Goal: Transaction & Acquisition: Download file/media

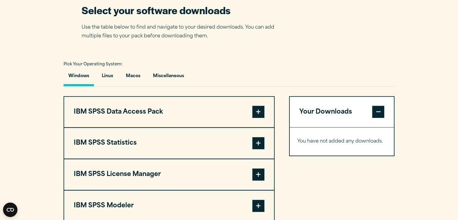
scroll to position [382, 0]
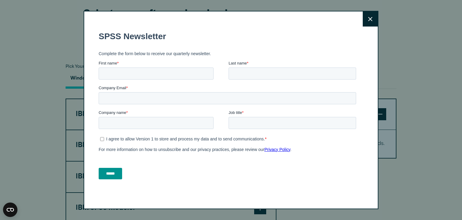
click at [368, 16] on button "Close" at bounding box center [370, 18] width 15 height 15
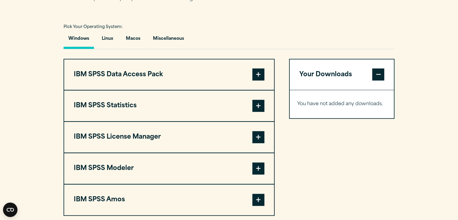
scroll to position [421, 0]
click at [257, 112] on span at bounding box center [258, 106] width 12 height 12
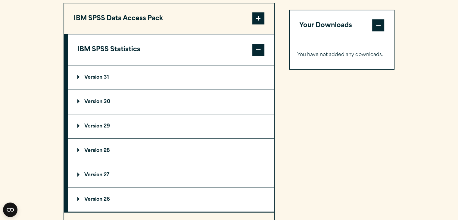
scroll to position [484, 0]
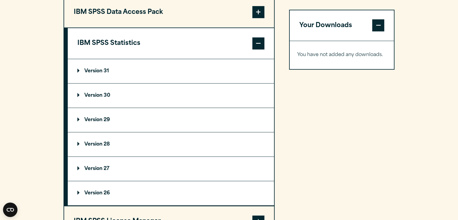
click at [135, 105] on summary "Version 30" at bounding box center [171, 95] width 206 height 24
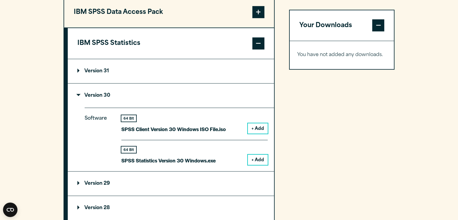
scroll to position [513, 0]
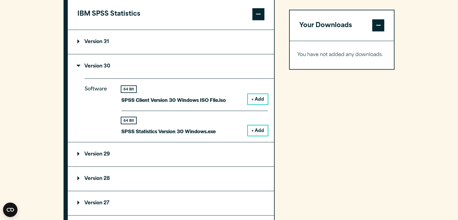
click at [259, 135] on button "+ Add" at bounding box center [258, 130] width 20 height 10
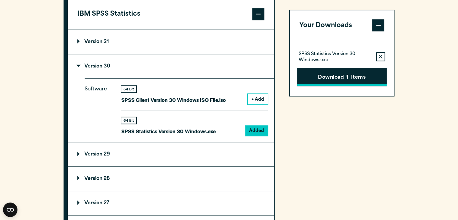
click at [342, 78] on button "Download 1 Items" at bounding box center [341, 77] width 89 height 19
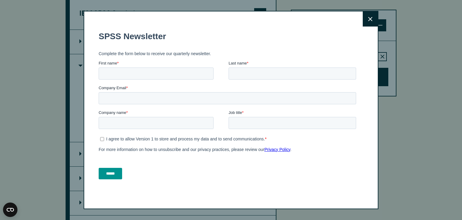
click at [367, 22] on button "Close" at bounding box center [370, 18] width 15 height 15
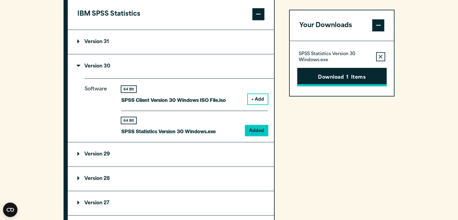
click at [344, 76] on button "Download 1 Items" at bounding box center [341, 77] width 89 height 19
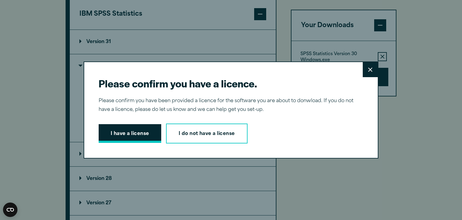
click at [124, 131] on button "I have a license" at bounding box center [130, 133] width 63 height 19
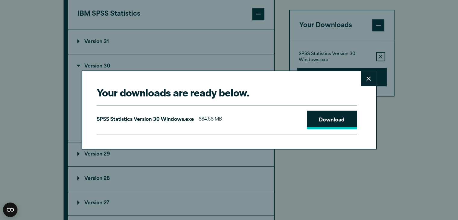
click at [325, 124] on link "Download" at bounding box center [332, 119] width 50 height 19
